Goal: Contribute content: Add original content to the website for others to see

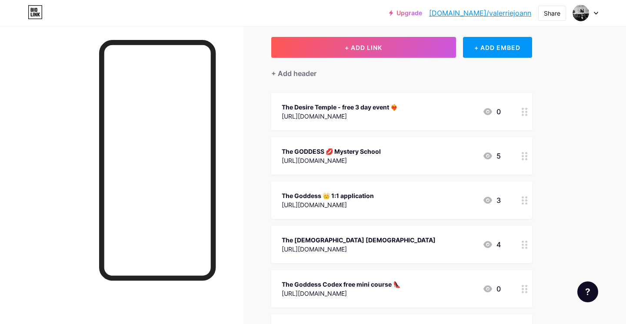
scroll to position [46, 0]
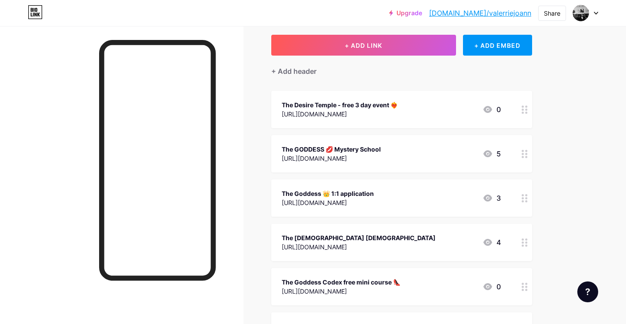
click at [430, 119] on div "The Desire Temple - free 3 day event ❤️‍🔥 [URL][DOMAIN_NAME] 0" at bounding box center [401, 109] width 261 height 37
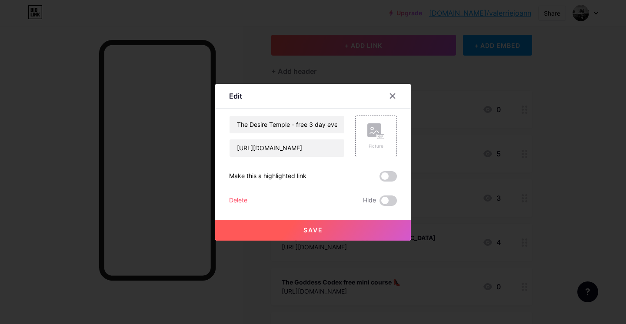
click at [239, 199] on div "Delete" at bounding box center [238, 201] width 18 height 10
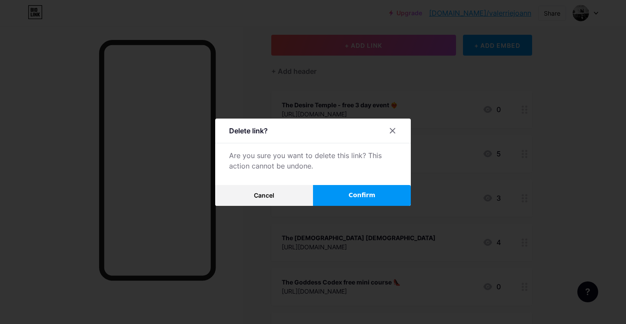
click at [346, 198] on button "Confirm" at bounding box center [362, 195] width 98 height 21
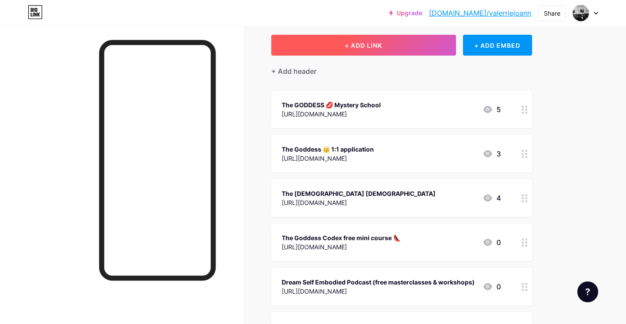
click at [395, 50] on button "+ ADD LINK" at bounding box center [363, 45] width 185 height 21
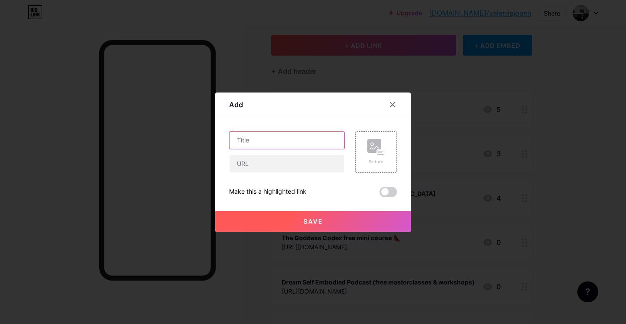
click at [323, 134] on input "text" at bounding box center [286, 140] width 115 height 17
type input "She rises: The Audacious women half day retreat"
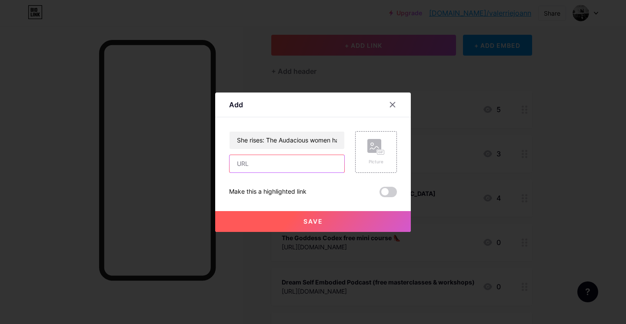
click at [304, 162] on input "text" at bounding box center [286, 163] width 115 height 17
paste input "[URL][DOMAIN_NAME]"
type input "[URL][DOMAIN_NAME]"
click at [349, 222] on button "Save" at bounding box center [313, 221] width 196 height 21
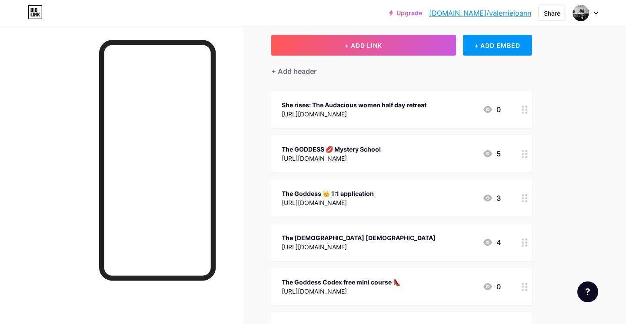
click at [361, 107] on div "She rises: The Audacious women half day retreat" at bounding box center [354, 104] width 145 height 9
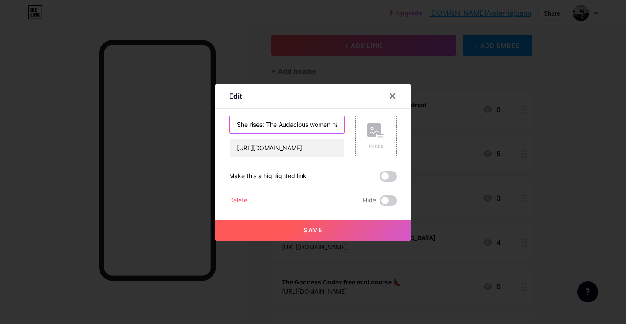
click at [252, 124] on input "She rises: The Audacious women half day retreat" at bounding box center [286, 124] width 115 height 17
type input "She Rises: The Audacious women half day retreat"
click at [288, 232] on button "Save" at bounding box center [313, 230] width 196 height 21
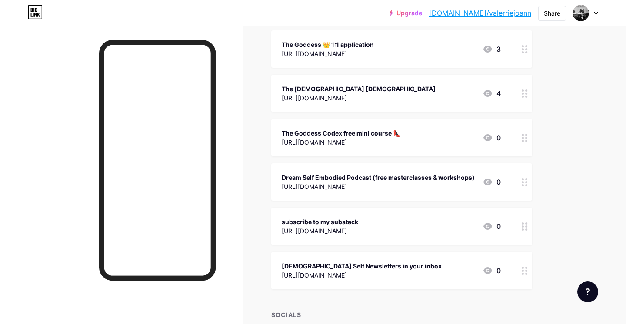
scroll to position [196, 0]
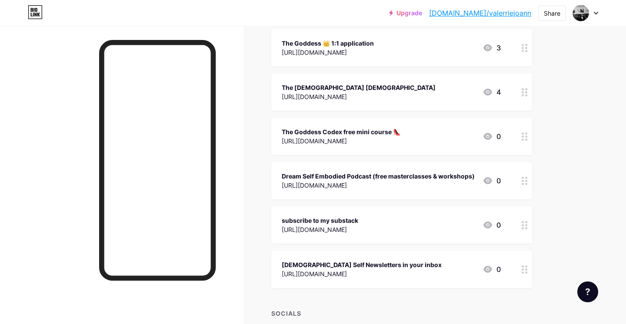
click at [400, 127] on div "The Goddess Codex free mini course 👠" at bounding box center [341, 131] width 119 height 9
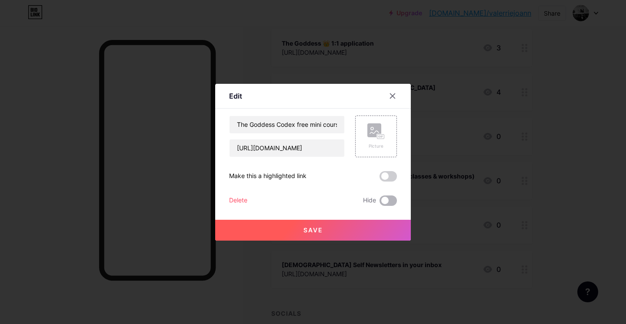
click at [391, 197] on span at bounding box center [387, 201] width 17 height 10
click at [379, 203] on input "checkbox" at bounding box center [379, 203] width 0 height 0
click at [370, 227] on button "Save" at bounding box center [313, 230] width 196 height 21
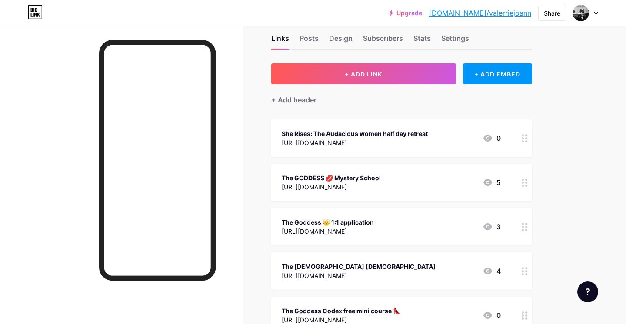
scroll to position [0, 0]
